Goal: Navigation & Orientation: Find specific page/section

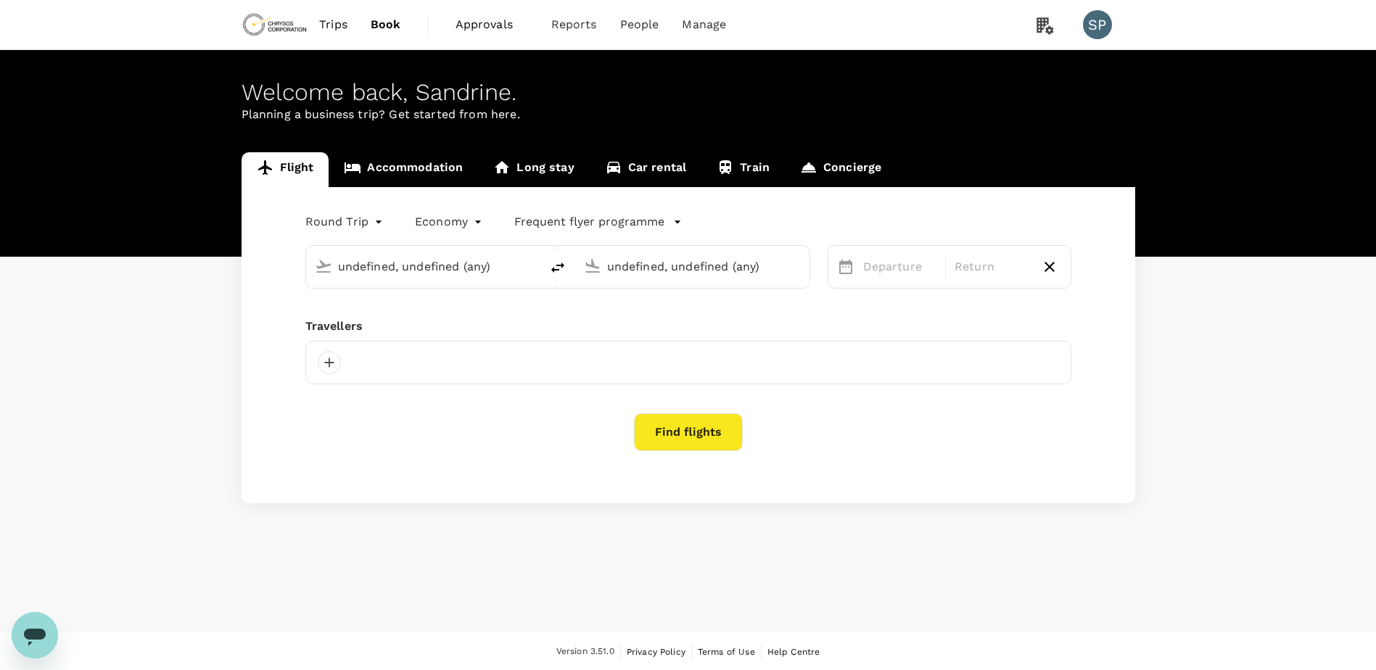
type input "[GEOGRAPHIC_DATA], [GEOGRAPHIC_DATA] (any)"
type input "roundtrip"
type input "[GEOGRAPHIC_DATA], [GEOGRAPHIC_DATA] (any)"
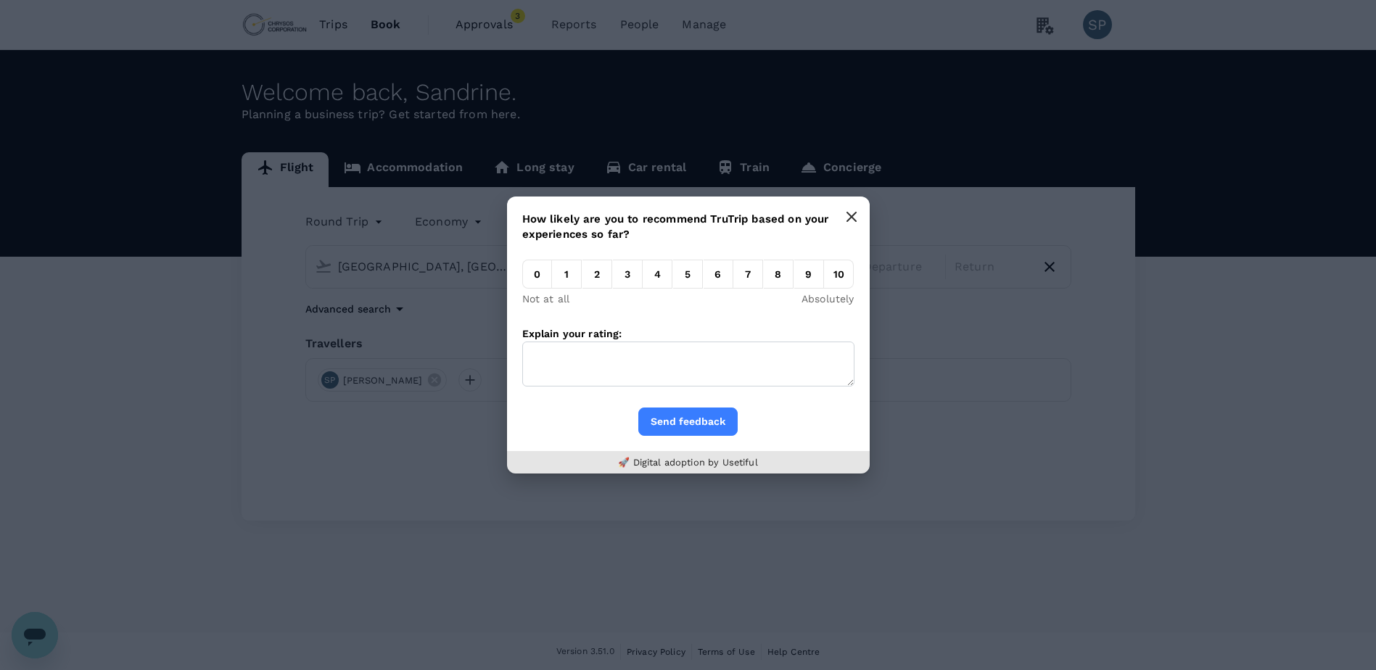
click at [851, 218] on icon "button" at bounding box center [852, 217] width 12 height 12
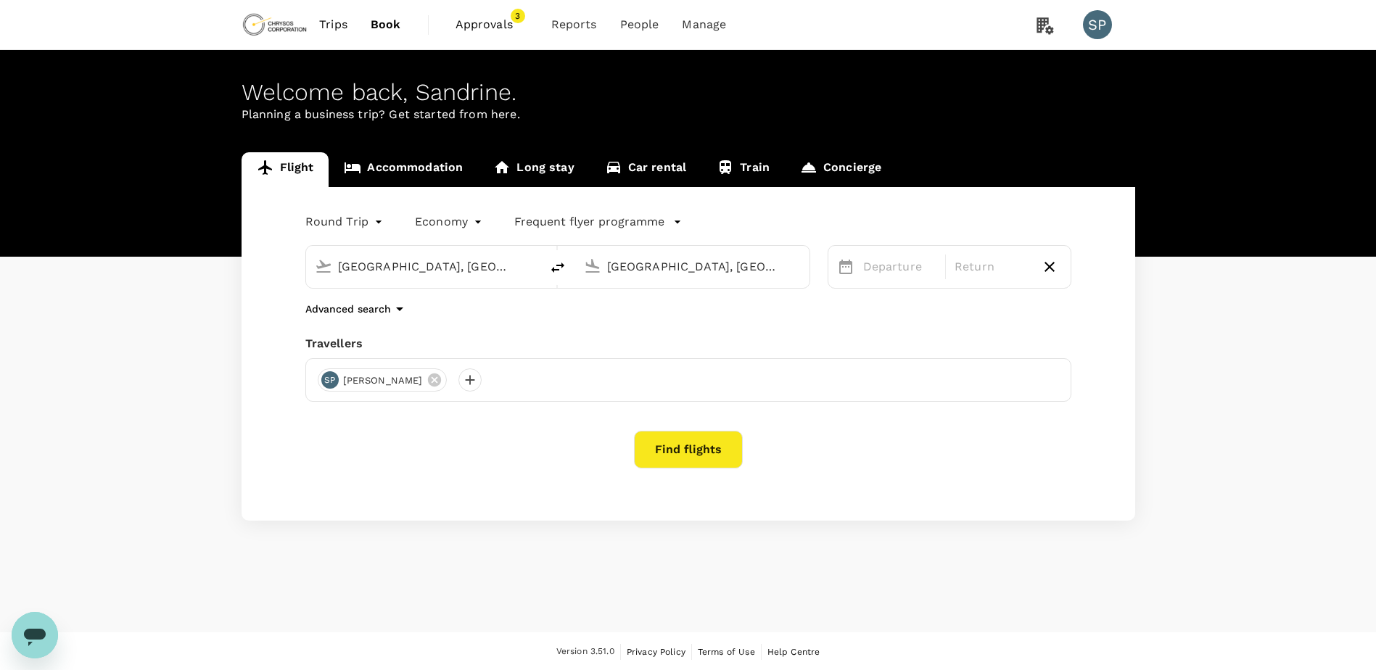
click at [332, 22] on span "Trips" at bounding box center [333, 24] width 28 height 17
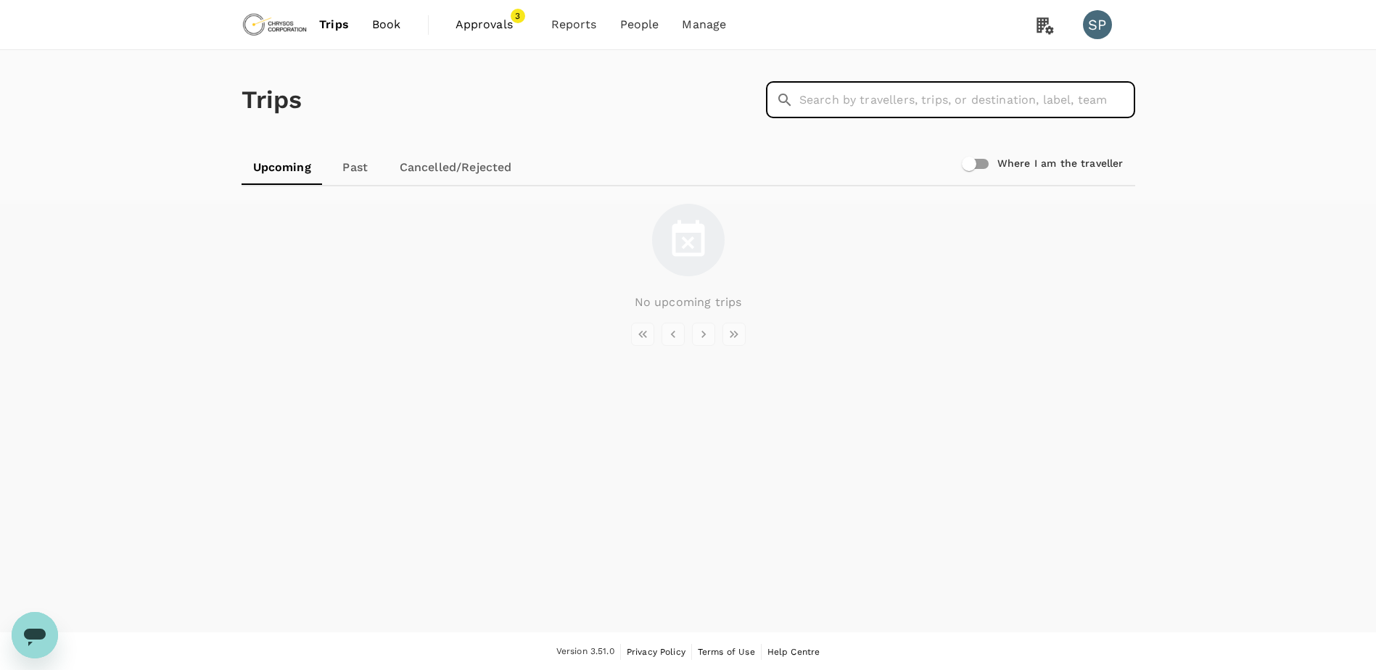
click at [921, 99] on input "text" at bounding box center [968, 100] width 336 height 36
type input "[PERSON_NAME]"
click at [457, 168] on link "Cancelled/Rejected" at bounding box center [456, 167] width 136 height 35
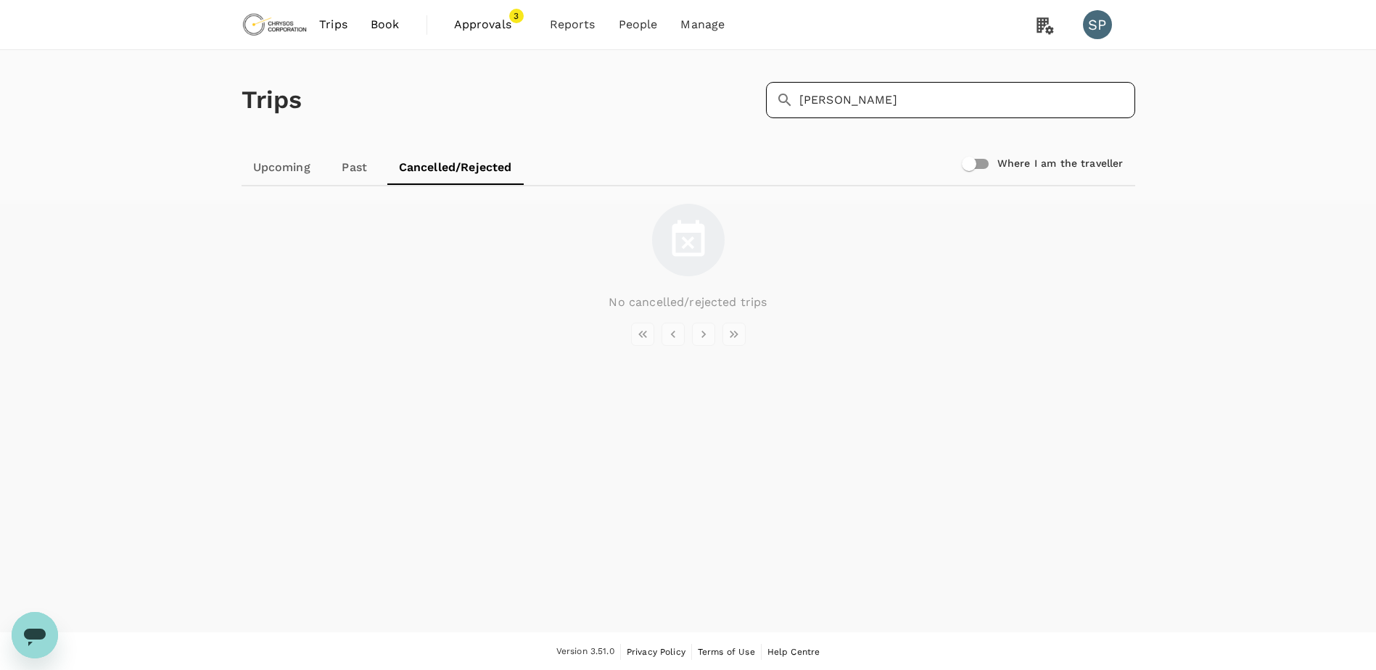
click at [940, 106] on input "[PERSON_NAME]" at bounding box center [968, 100] width 336 height 36
click at [480, 31] on span "Approvals" at bounding box center [490, 24] width 73 height 17
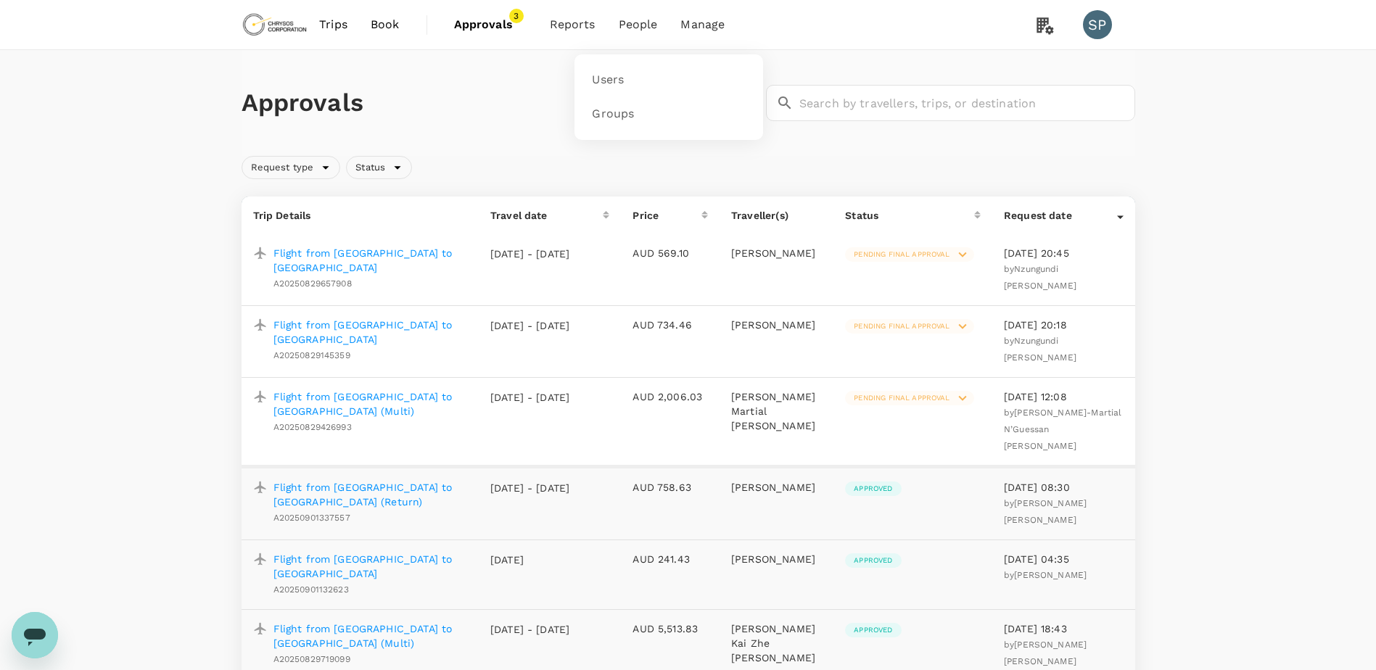
click at [659, 28] on li "People" at bounding box center [638, 24] width 62 height 49
click at [639, 75] on link "Users" at bounding box center [668, 80] width 171 height 34
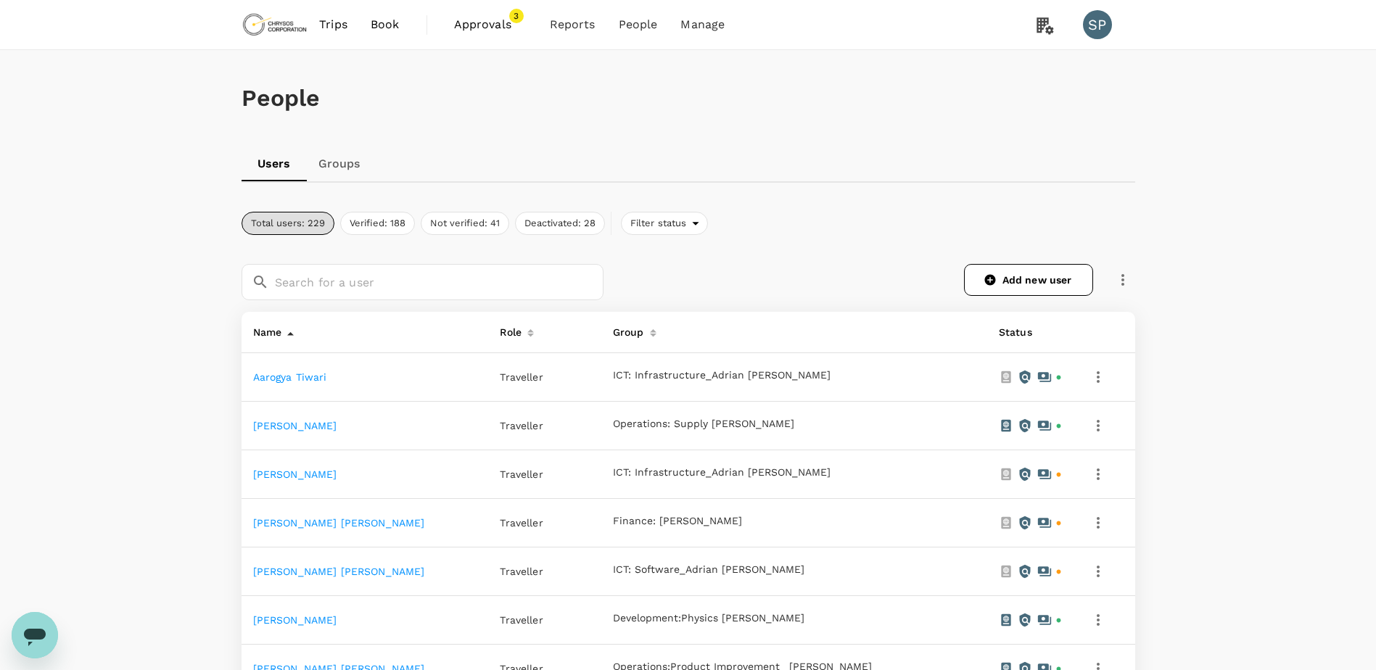
click at [335, 27] on span "Trips" at bounding box center [333, 24] width 28 height 17
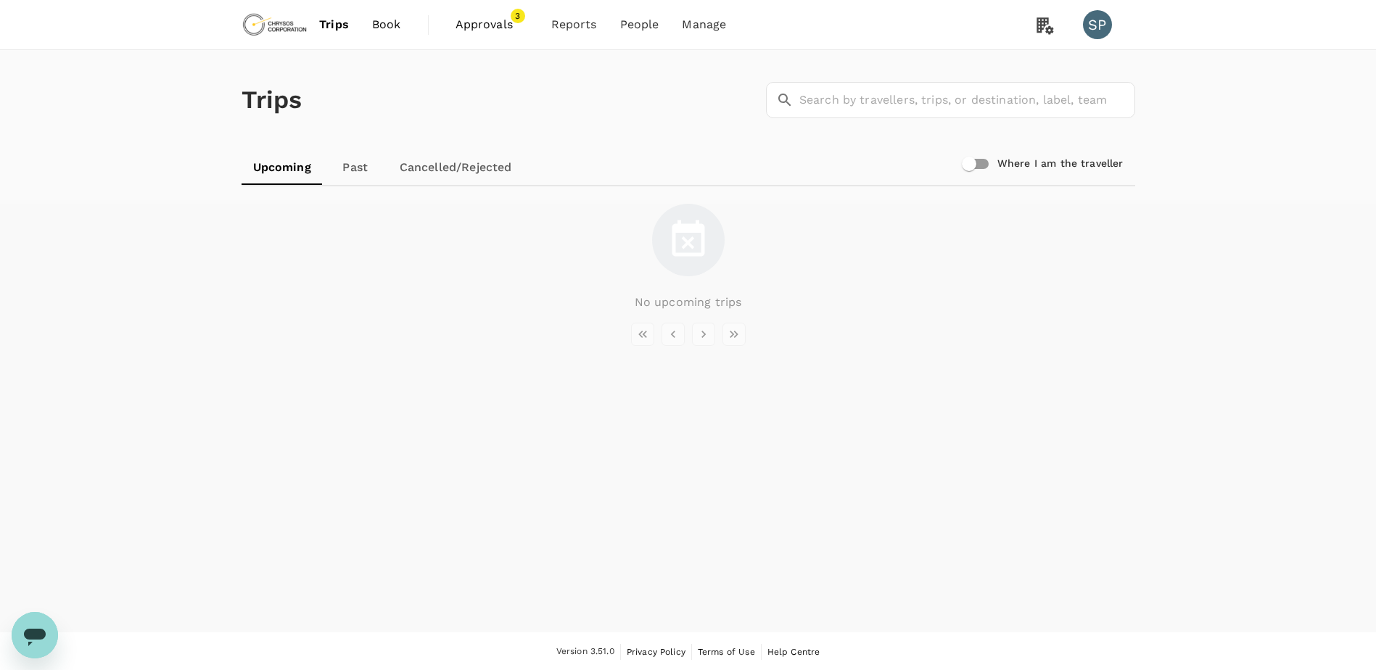
click at [361, 174] on link "Past" at bounding box center [355, 167] width 65 height 35
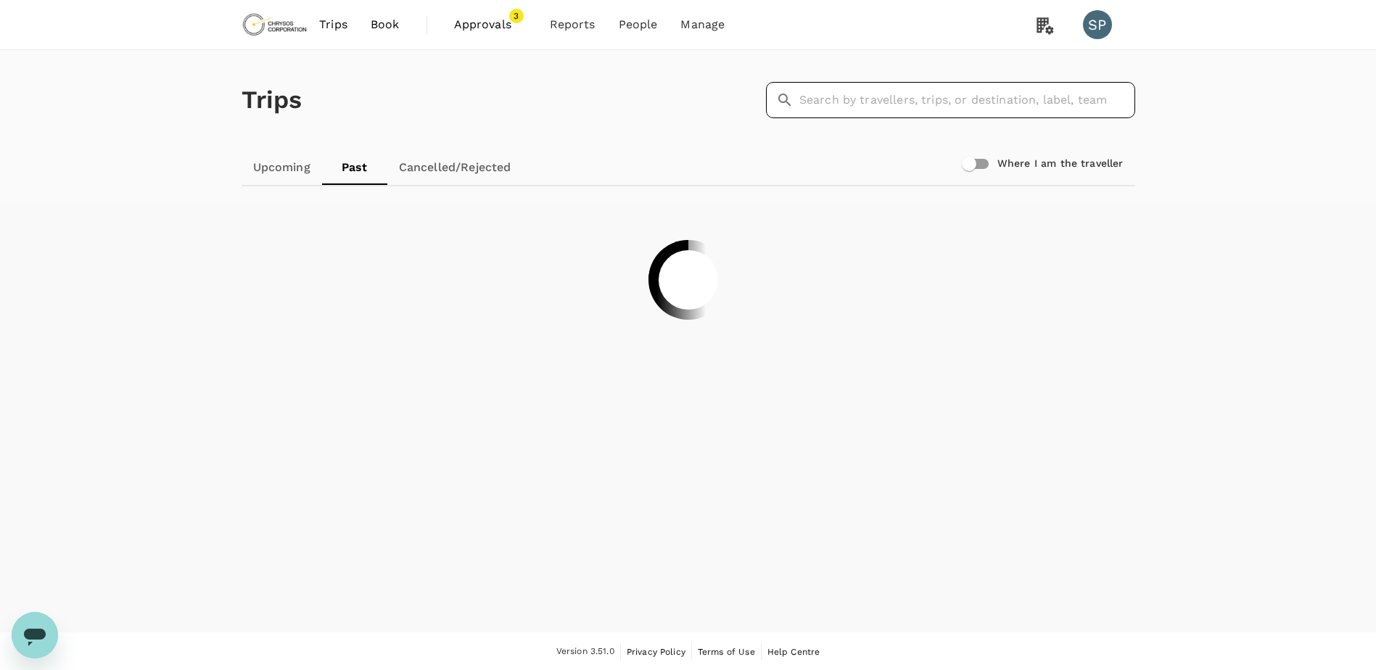
click at [920, 102] on input "text" at bounding box center [968, 100] width 336 height 36
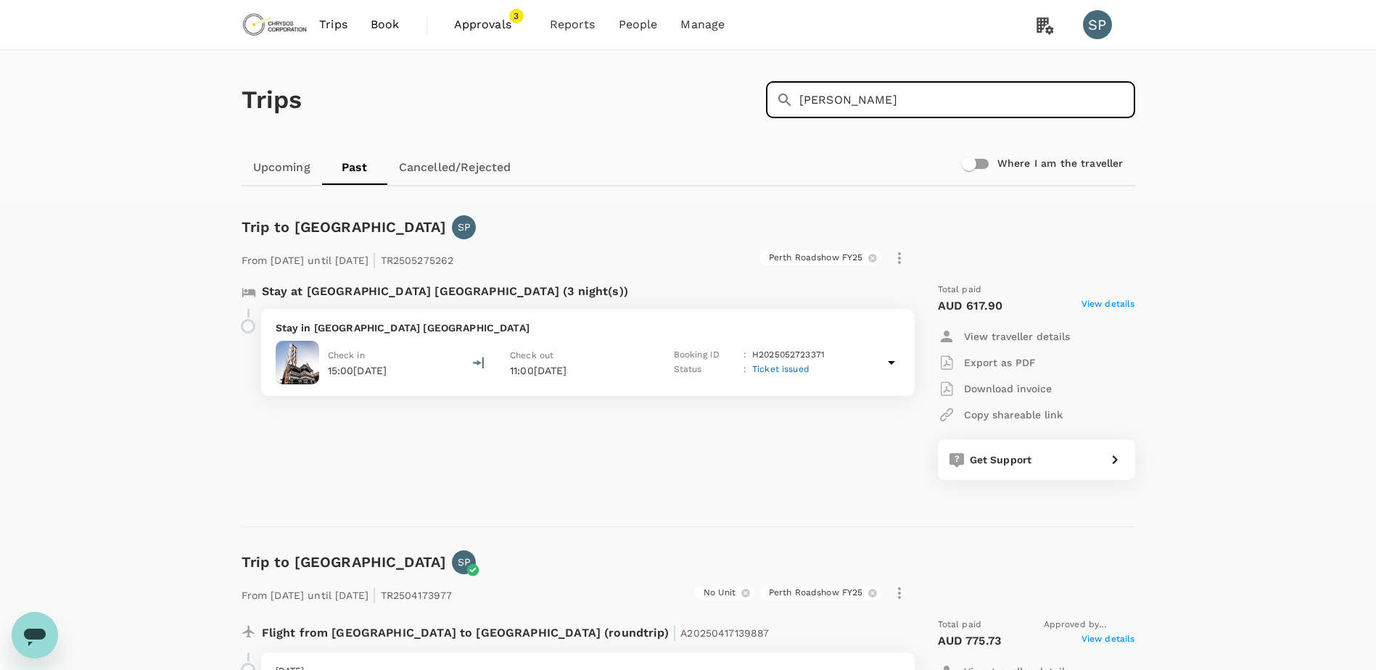
type input "[PERSON_NAME]"
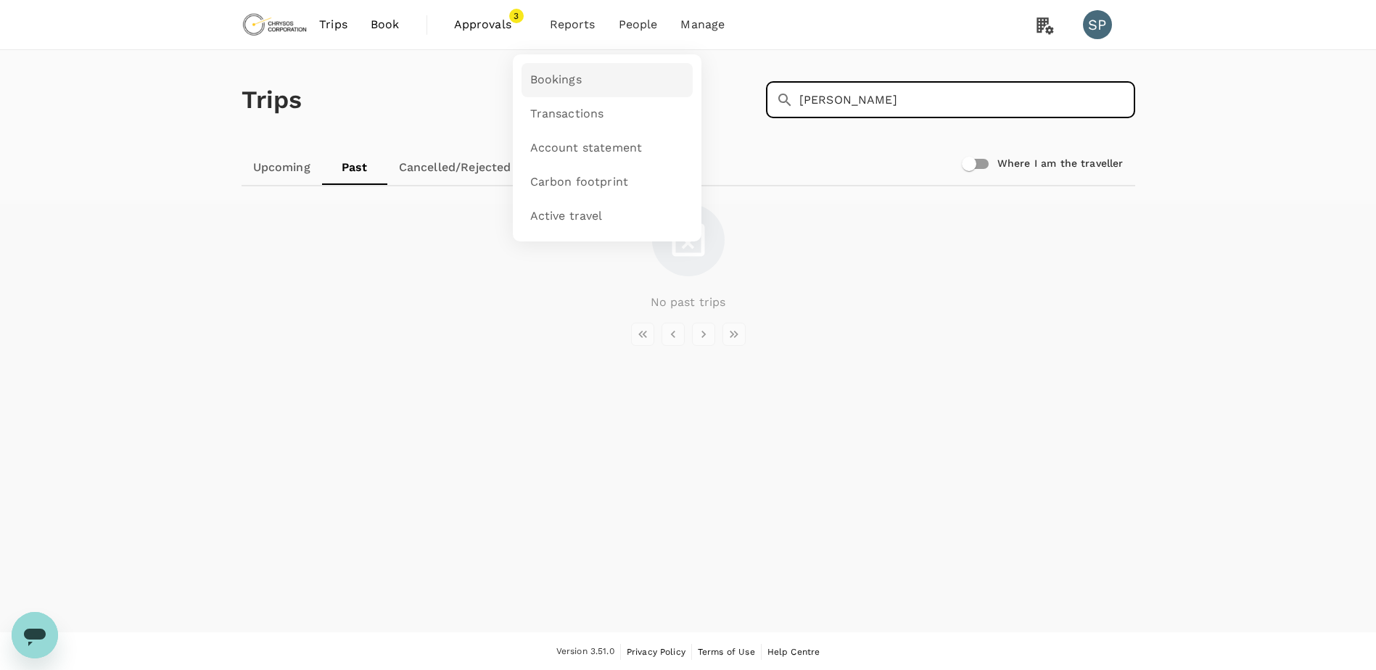
click at [559, 72] on span "Bookings" at bounding box center [556, 80] width 52 height 17
